Goal: Task Accomplishment & Management: Manage account settings

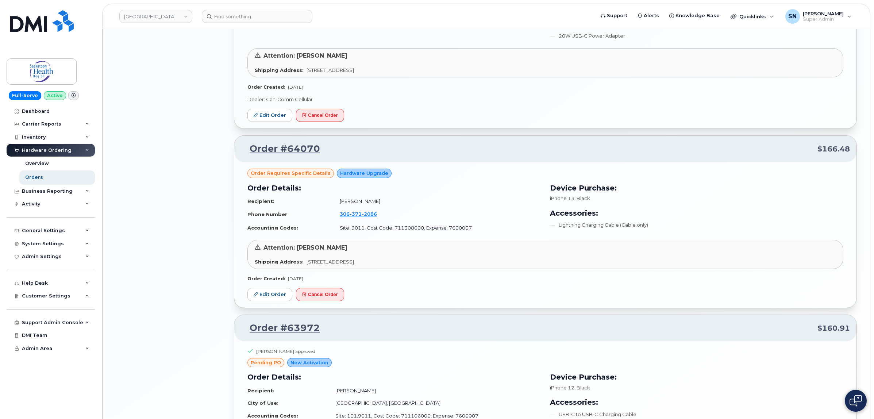
scroll to position [1140, 0]
click at [40, 176] on div "Orders" at bounding box center [34, 177] width 18 height 7
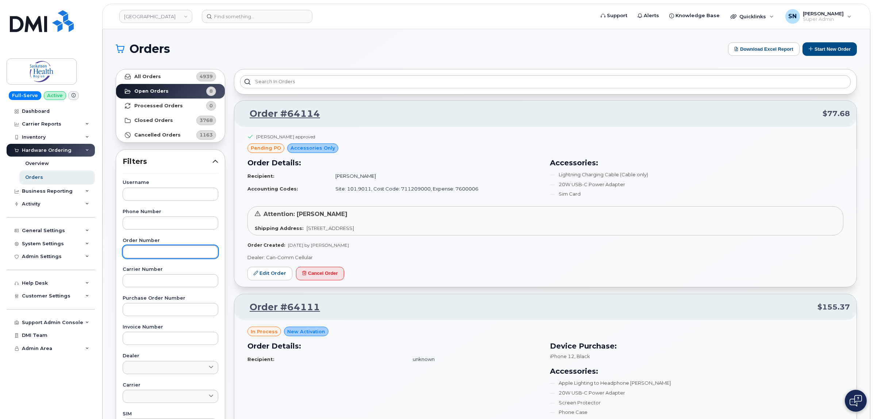
click at [160, 250] on input "text" at bounding box center [171, 251] width 96 height 13
type input "64121"
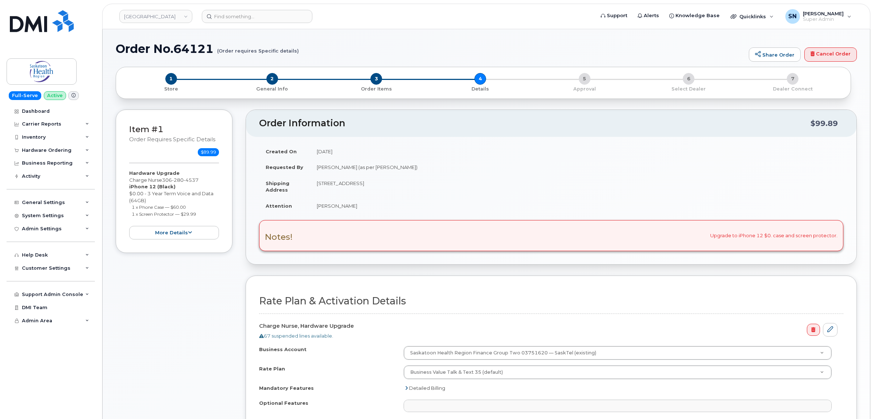
select select
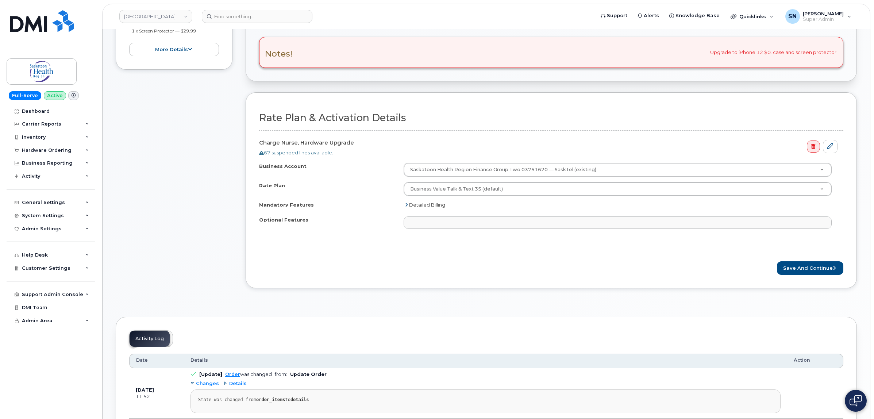
scroll to position [228, 0]
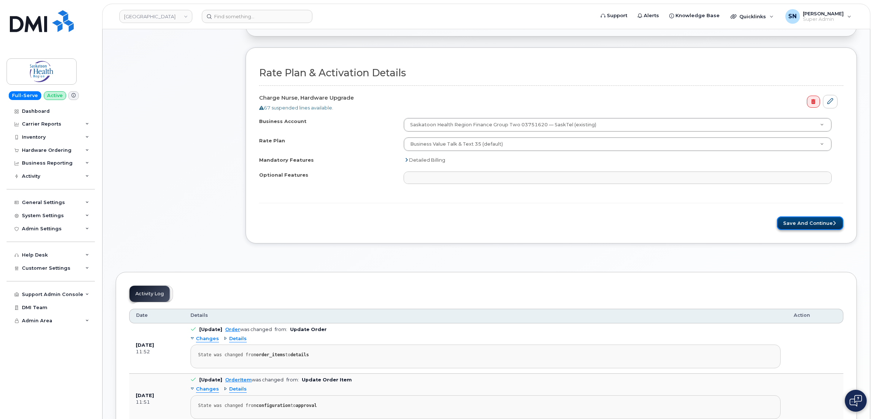
click at [800, 225] on button "Save and Continue" at bounding box center [810, 222] width 66 height 13
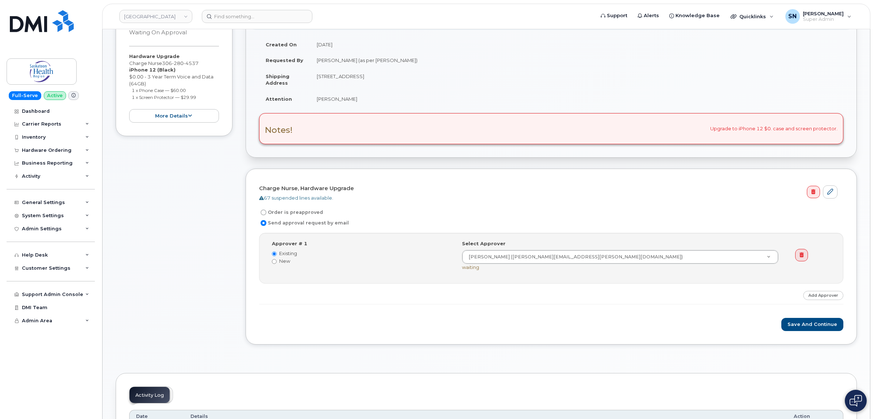
scroll to position [91, 0]
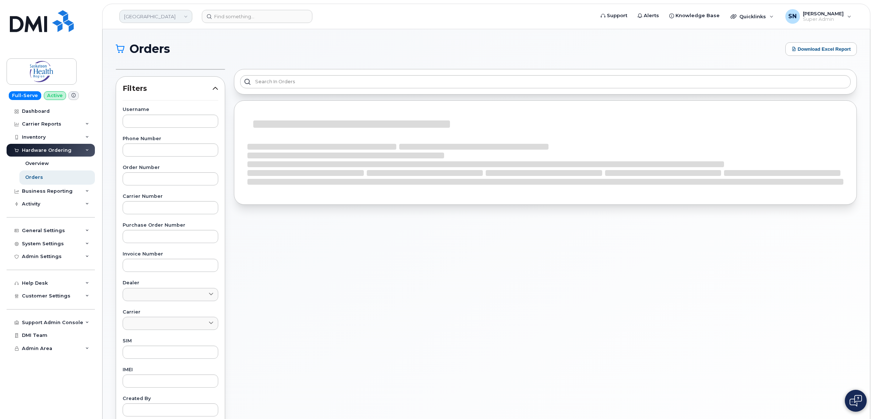
click at [170, 11] on link "[GEOGRAPHIC_DATA]" at bounding box center [155, 16] width 73 height 13
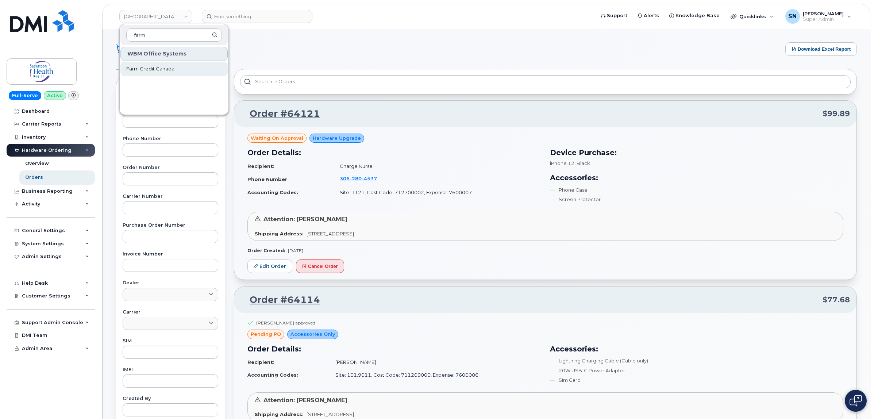
type input "farm"
click at [182, 67] on link "Farm Credit Canada" at bounding box center [173, 69] width 107 height 15
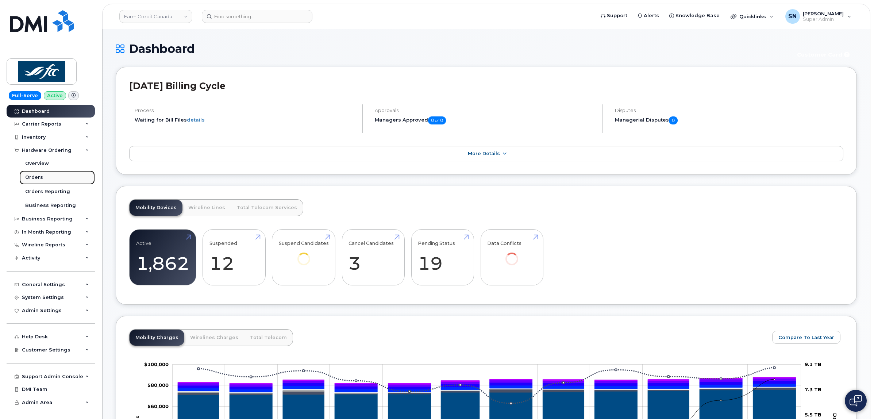
click at [44, 175] on link "Orders" at bounding box center [57, 177] width 76 height 14
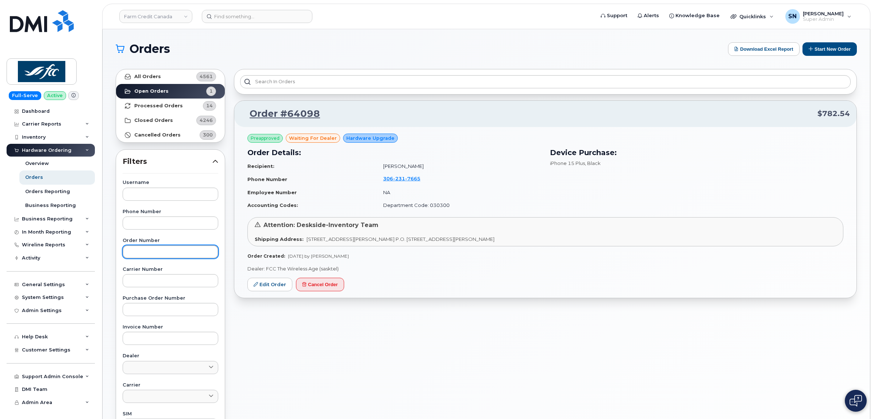
click at [169, 252] on input "text" at bounding box center [171, 251] width 96 height 13
paste input "64021"
type input "64021"
click at [145, 75] on strong "All Orders" at bounding box center [147, 77] width 27 height 6
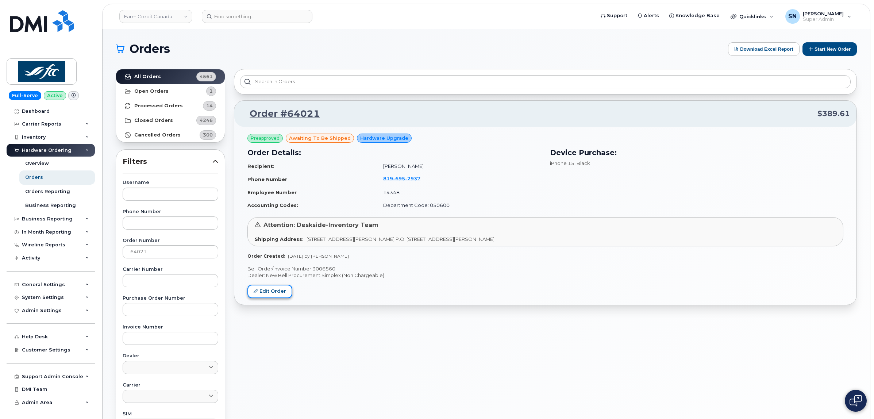
click at [271, 289] on link "Edit Order" at bounding box center [269, 291] width 45 height 13
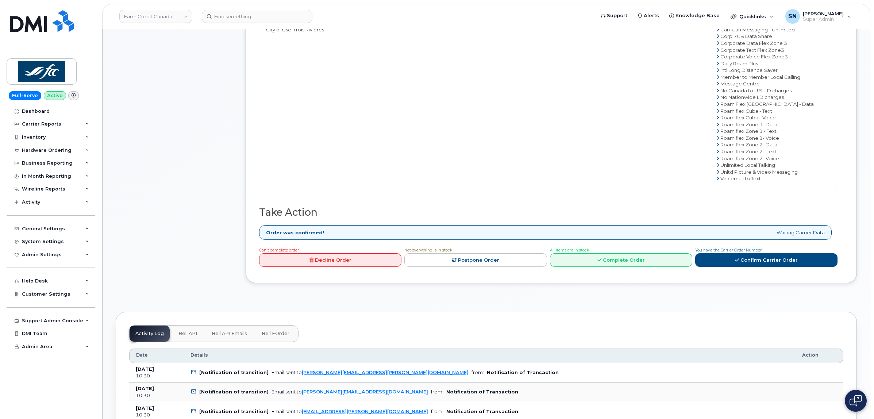
scroll to position [502, 0]
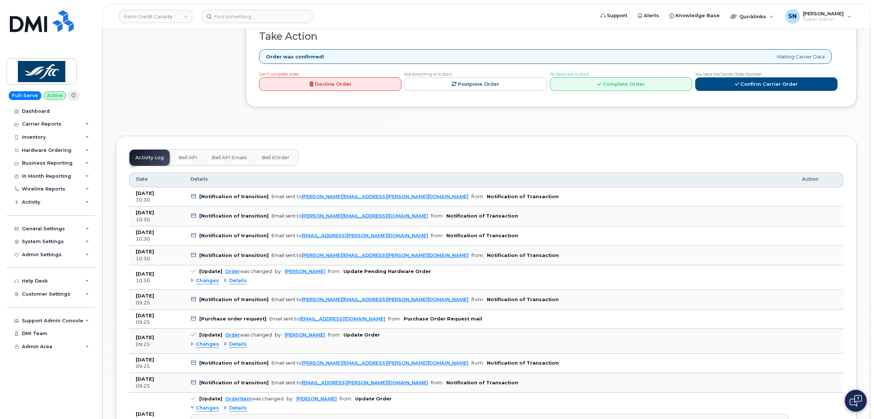
click at [212, 283] on span "Changes" at bounding box center [207, 280] width 23 height 7
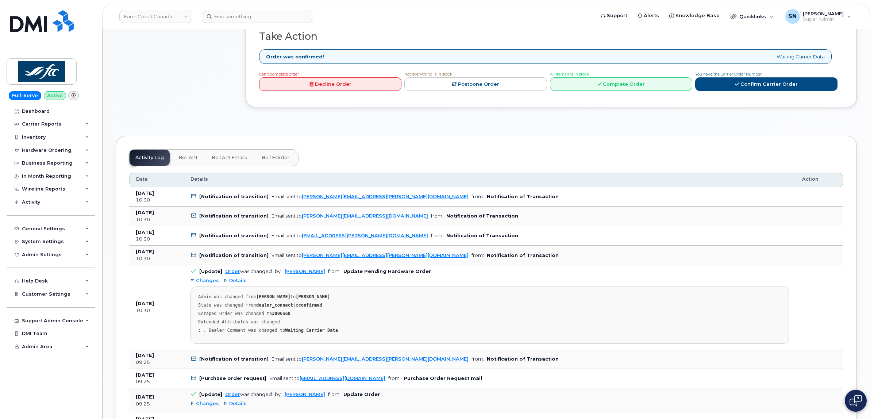
click at [272, 316] on strong "3006560" at bounding box center [281, 313] width 19 height 5
copy strong "3006560"
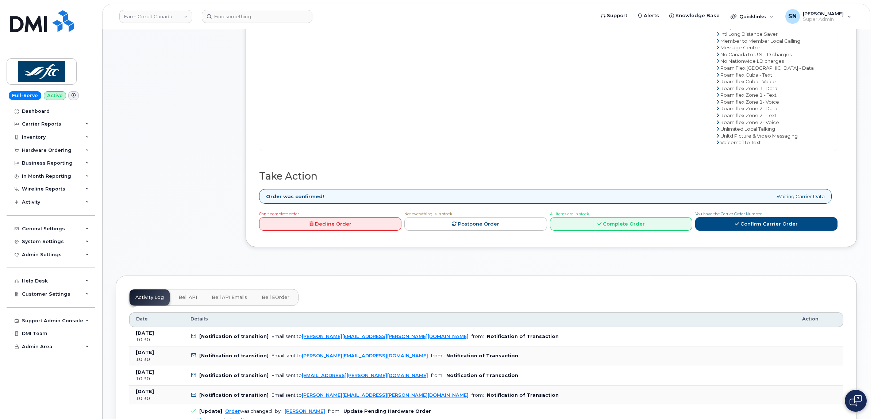
scroll to position [365, 0]
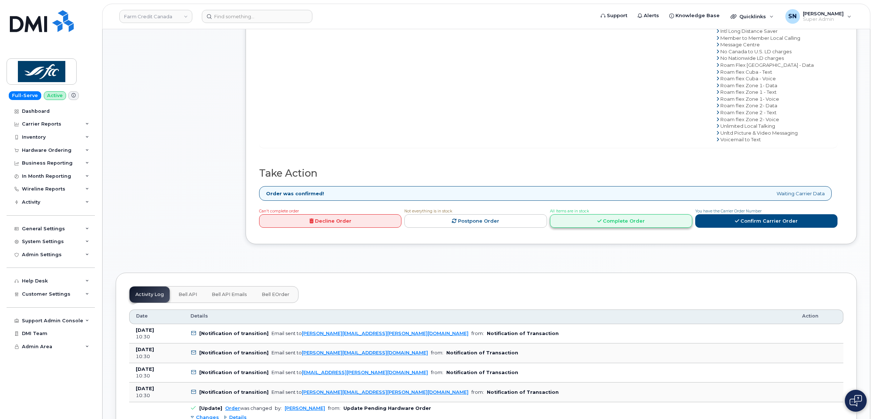
click at [608, 217] on link "Complete Order" at bounding box center [621, 220] width 142 height 13
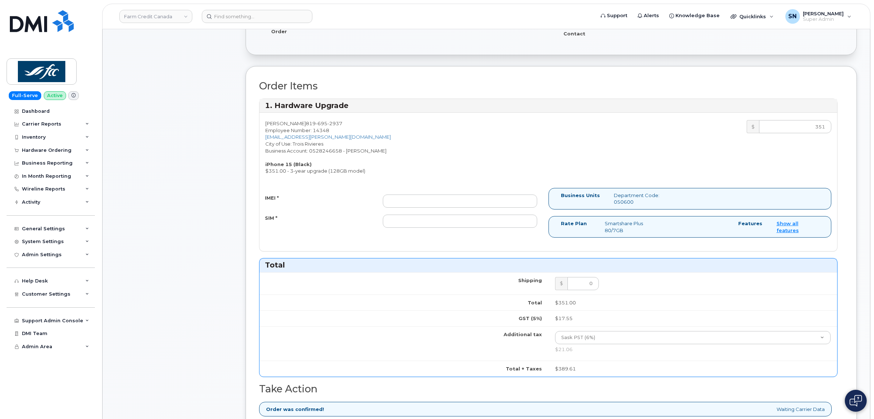
scroll to position [182, 0]
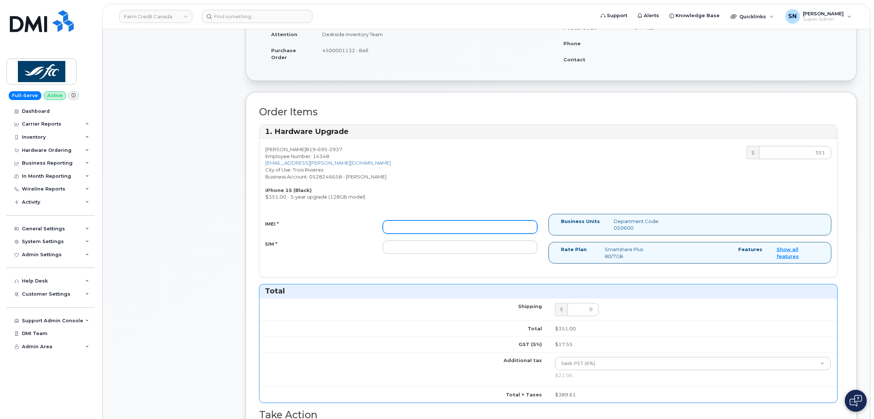
click at [425, 228] on input "IMEI *" at bounding box center [460, 226] width 154 height 13
paste input "351522605829124"
type input "351522605829124"
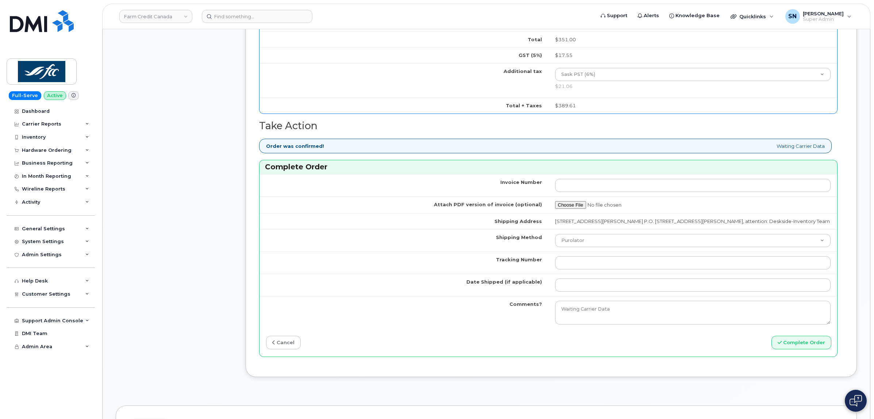
scroll to position [547, 0]
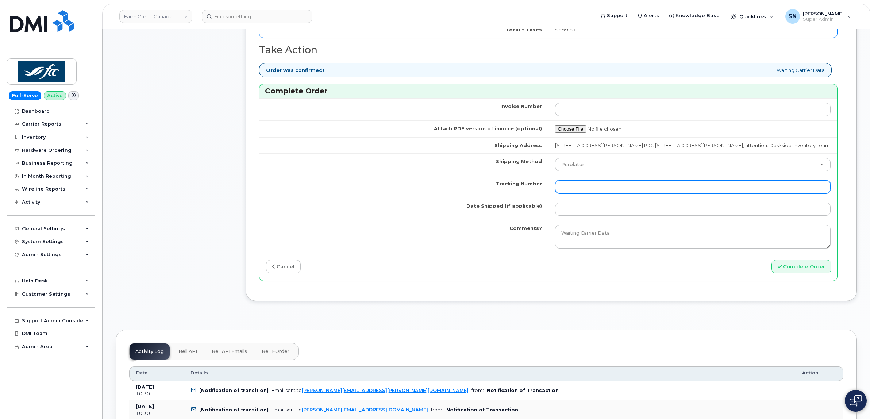
click at [587, 190] on input "Tracking Number" at bounding box center [693, 186] width 276 height 13
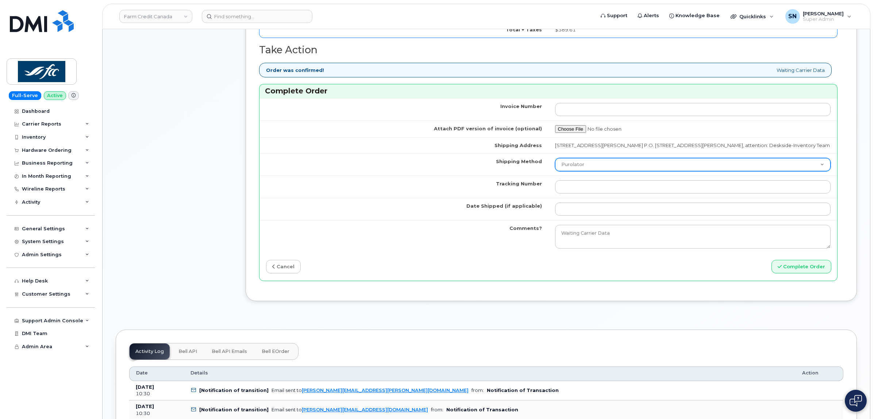
click at [587, 169] on select "Purolator UPS FedEx Canada Post Courier Other Drop Off Pick Up" at bounding box center [693, 164] width 276 height 13
select select "FedEx"
click at [555, 160] on select "Purolator UPS FedEx Canada Post Courier Other Drop Off Pick Up" at bounding box center [693, 164] width 276 height 13
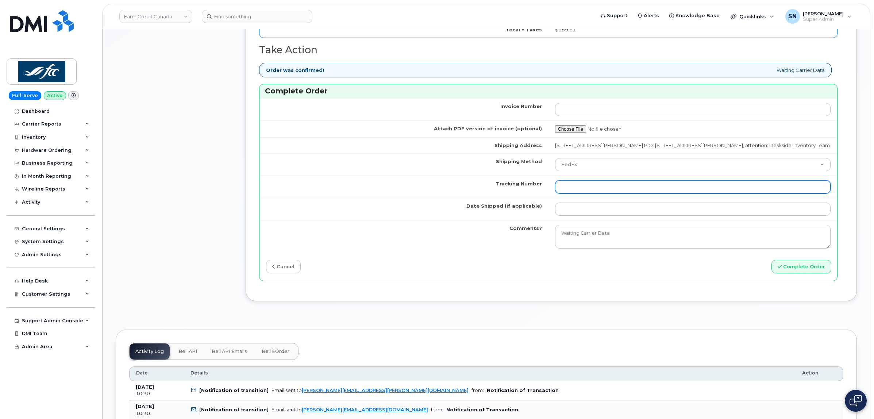
click at [589, 186] on input "Tracking Number" at bounding box center [693, 186] width 276 height 13
paste input "475744837750"
type input "475744837750"
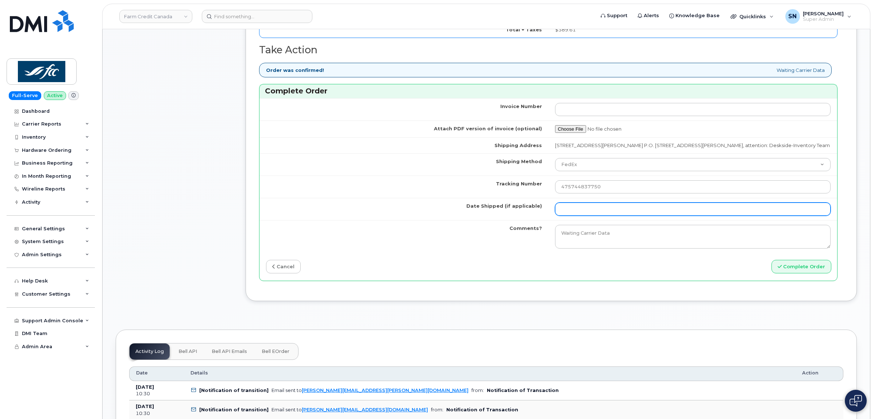
click at [588, 210] on input "Date Shipped (if applicable)" at bounding box center [693, 208] width 276 height 13
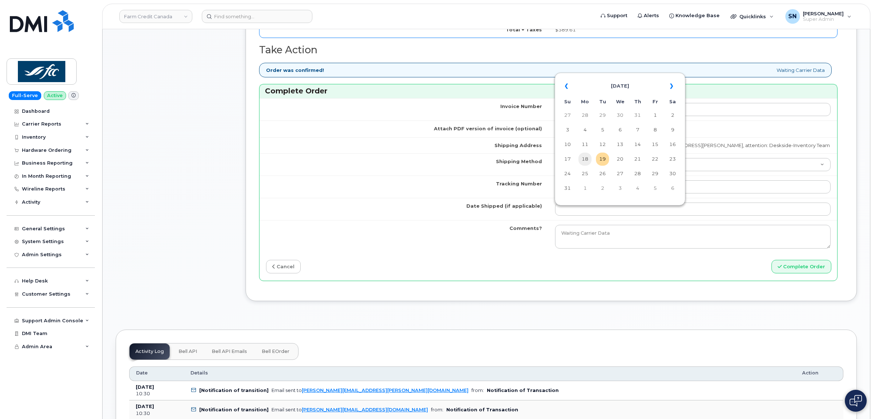
click at [583, 158] on td "18" at bounding box center [584, 158] width 13 height 13
type input "[DATE]"
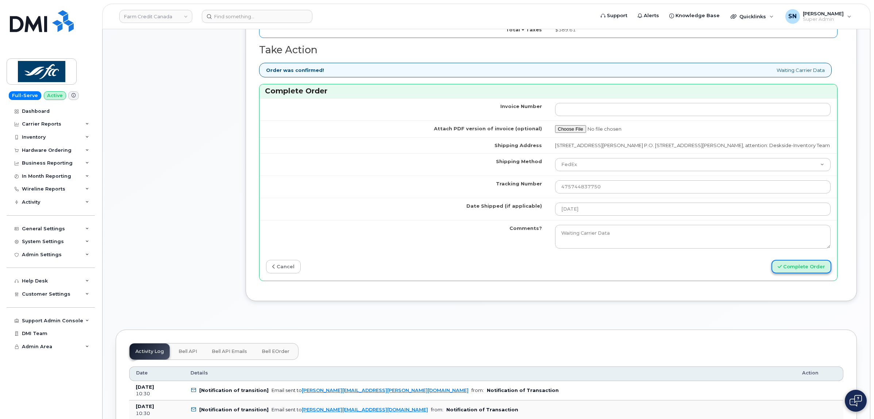
click at [785, 273] on button "Complete Order" at bounding box center [801, 266] width 60 height 13
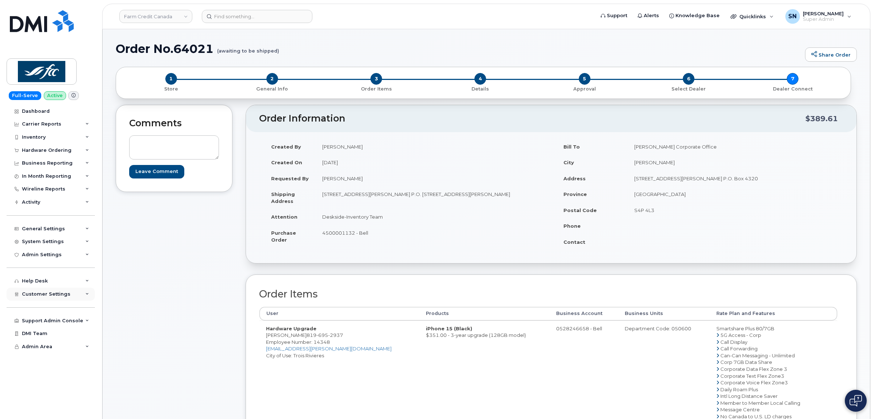
click at [56, 292] on div "Customer Settings" at bounding box center [51, 293] width 88 height 13
click at [55, 297] on span "Customer Settings" at bounding box center [46, 293] width 49 height 5
click at [59, 294] on span "Customer Settings" at bounding box center [46, 293] width 49 height 5
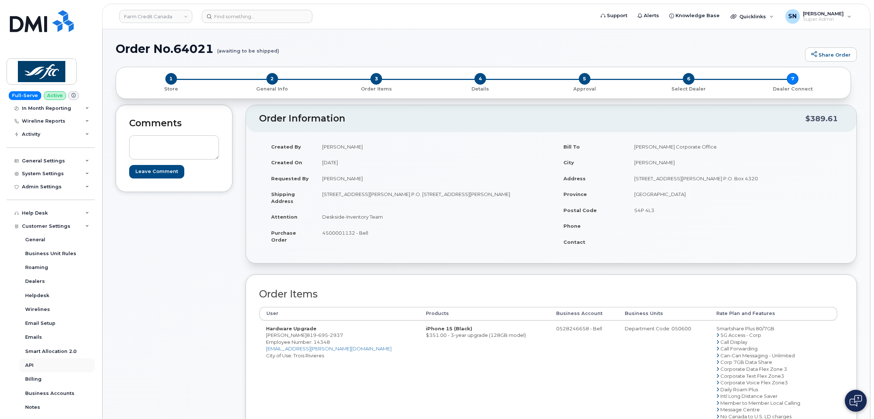
scroll to position [137, 0]
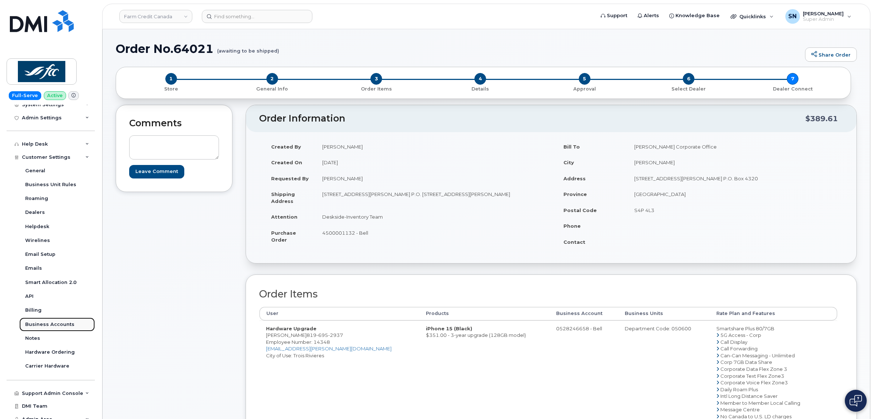
click at [62, 326] on div "Business Accounts" at bounding box center [49, 324] width 49 height 7
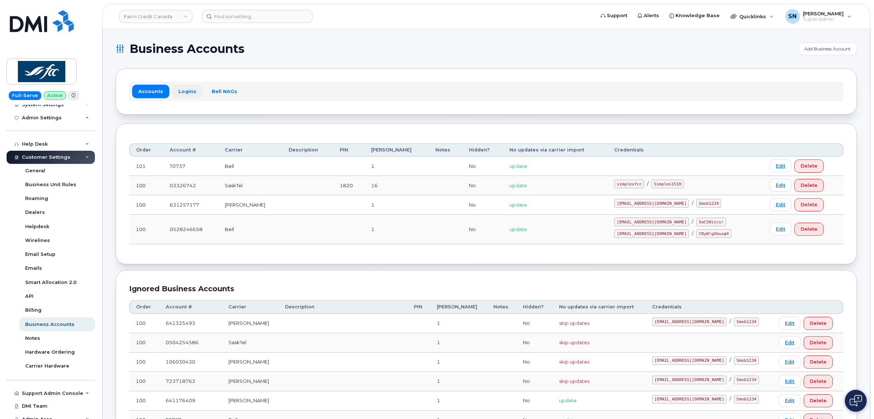
click at [190, 92] on link "Logins" at bounding box center [187, 91] width 30 height 13
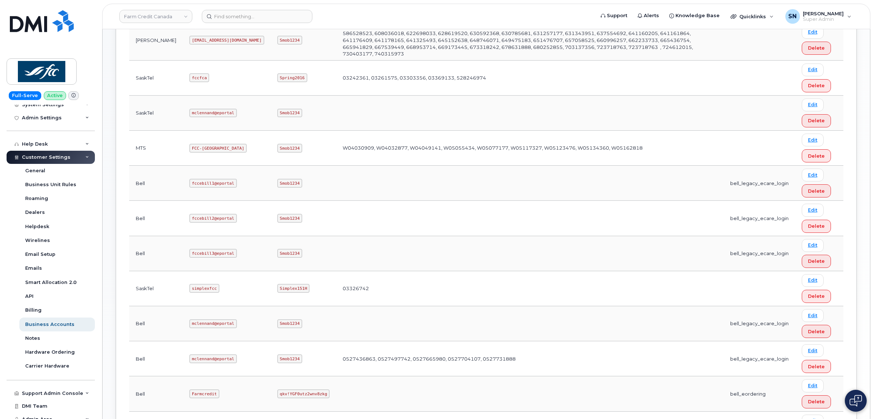
scroll to position [349, 0]
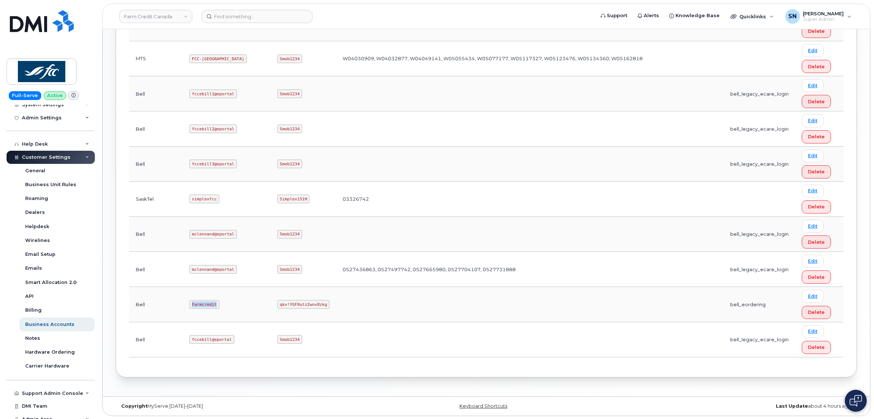
drag, startPoint x: 168, startPoint y: 303, endPoint x: 194, endPoint y: 305, distance: 26.4
click at [194, 305] on td "Farmcredit" at bounding box center [227, 304] width 88 height 35
copy code "Farmcredit"
drag, startPoint x: 225, startPoint y: 301, endPoint x: 274, endPoint y: 309, distance: 49.8
click at [274, 309] on td "qkv!YGF0utz2wnv8zkg" at bounding box center [303, 304] width 65 height 35
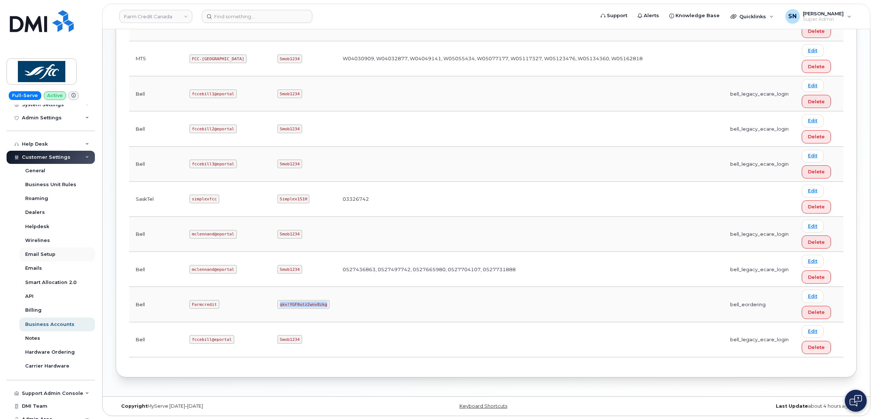
copy code "qkv!YGF0utz2wnv8zkg"
click at [159, 21] on link "Farm Credit Canada" at bounding box center [155, 16] width 73 height 13
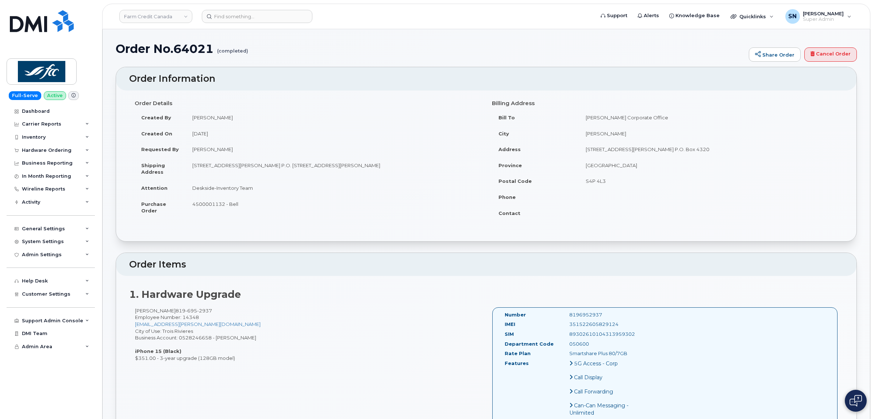
drag, startPoint x: 134, startPoint y: 309, endPoint x: 178, endPoint y: 313, distance: 44.3
click at [178, 313] on div "[PERSON_NAME] [PHONE_NUMBER] Employee Number: 14348 [EMAIL_ADDRESS][PERSON_NAME…" at bounding box center [307, 334] width 357 height 54
copy div "[PERSON_NAME]"
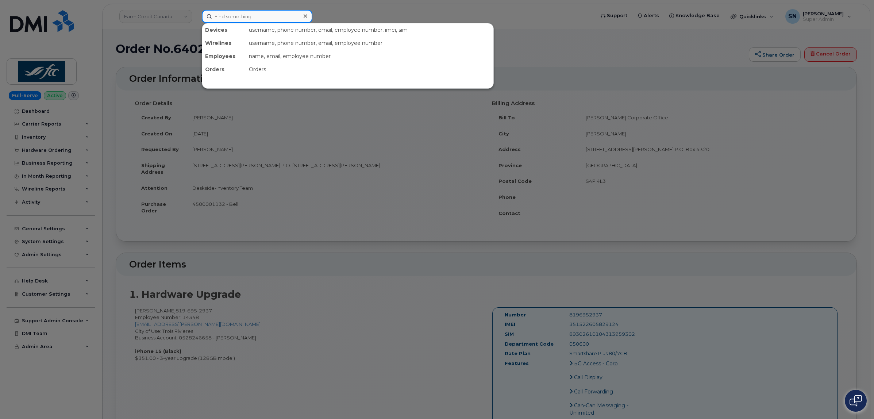
click at [243, 16] on input at bounding box center [257, 16] width 111 height 13
paste input "7826404559"
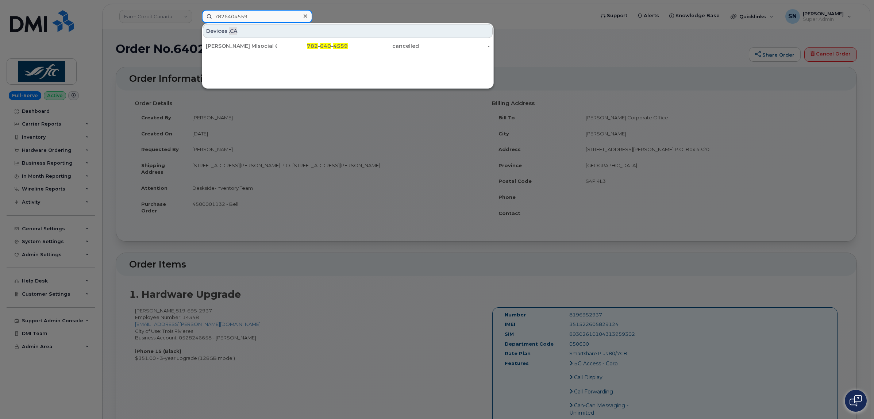
type input "7826404559"
click at [254, 44] on div "[PERSON_NAME] Mlsocial 6950" at bounding box center [241, 45] width 71 height 7
